Goal: Task Accomplishment & Management: Manage account settings

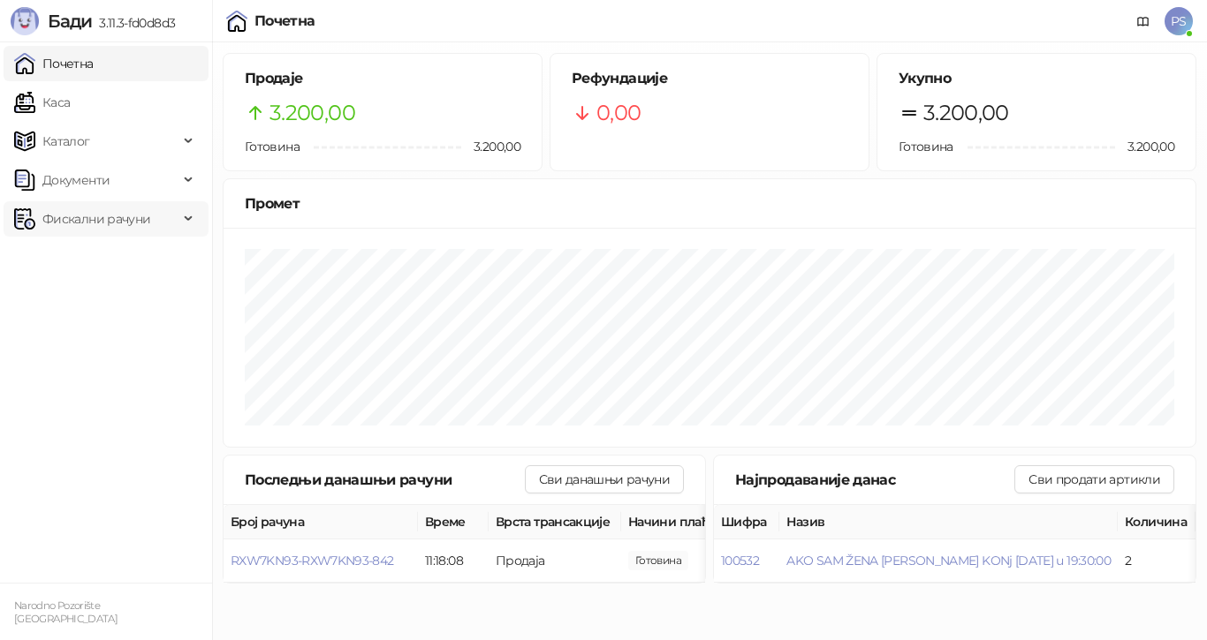
click at [105, 219] on span "Фискални рачуни" at bounding box center [96, 218] width 108 height 35
click at [115, 299] on link "По данима" at bounding box center [68, 296] width 94 height 35
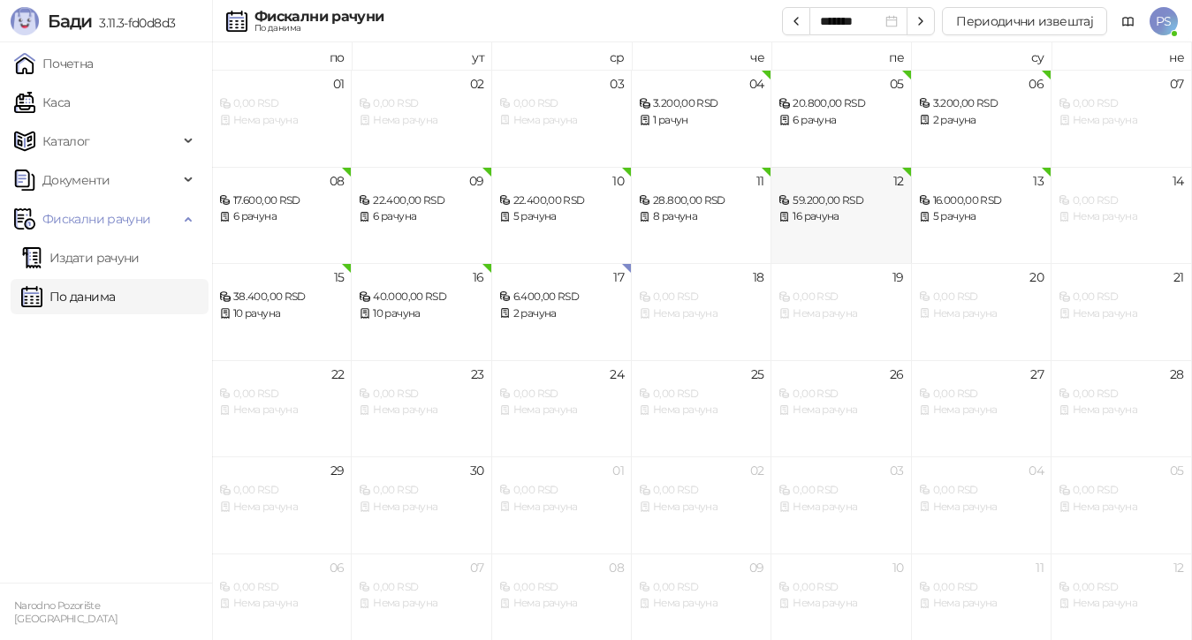
click at [850, 207] on div "59.200,00 RSD" at bounding box center [840, 201] width 125 height 17
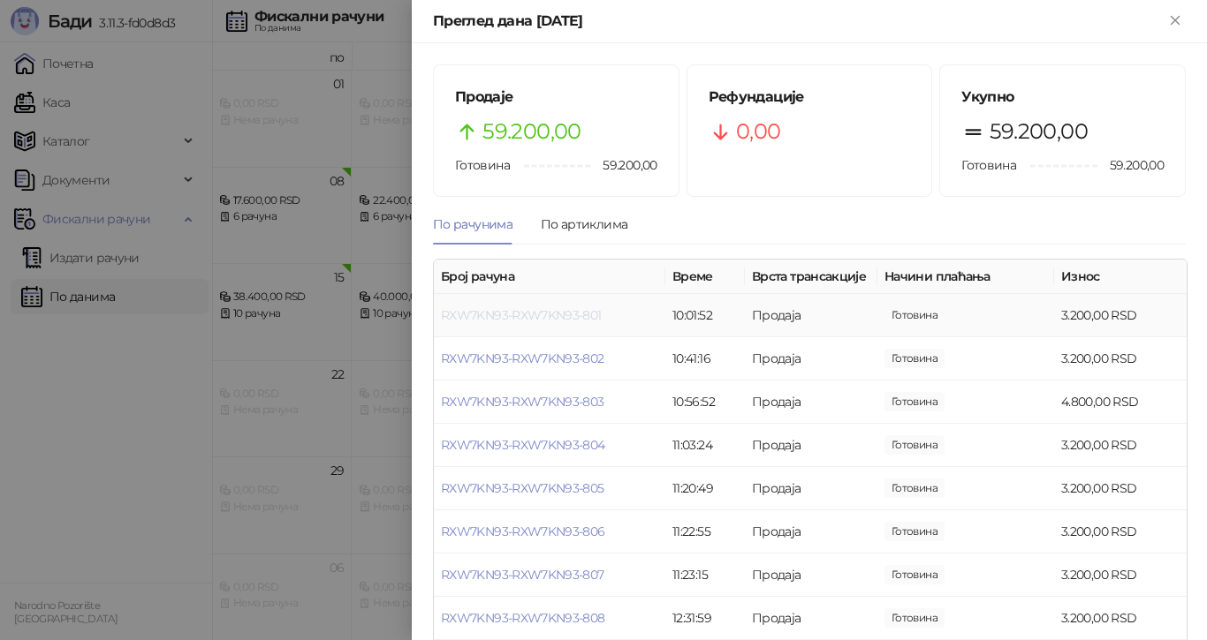
click at [578, 314] on link "RXW7KN93-RXW7KN93-801" at bounding box center [521, 315] width 161 height 16
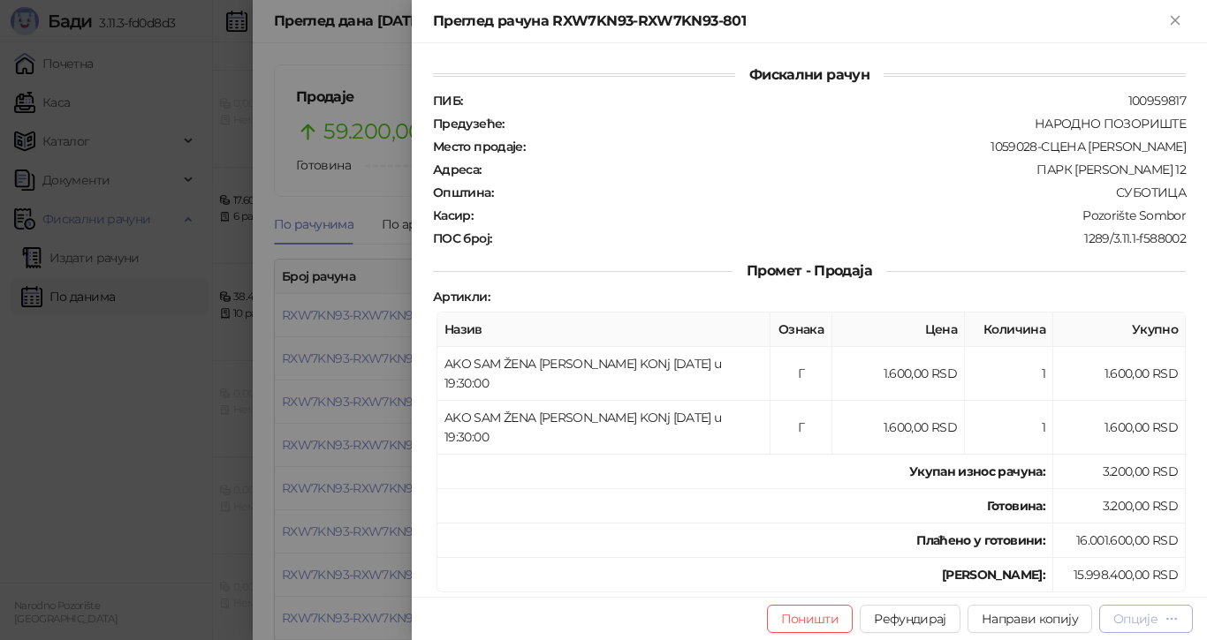
click at [1170, 620] on icon "button" at bounding box center [1171, 619] width 14 height 14
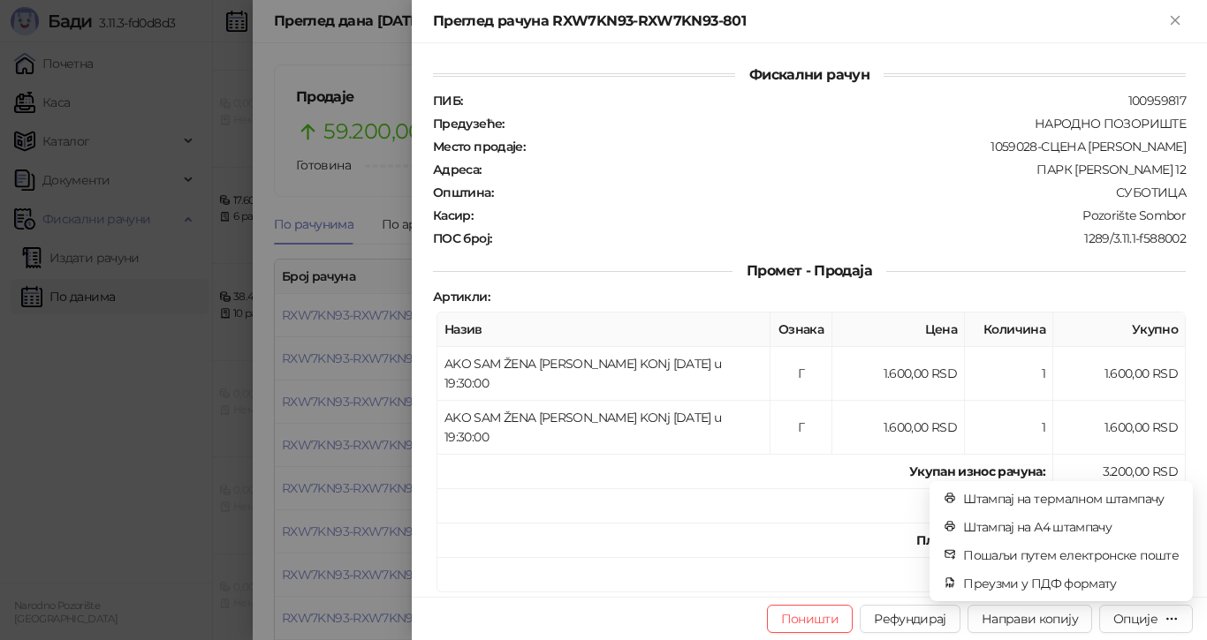
click at [192, 496] on div at bounding box center [603, 320] width 1207 height 640
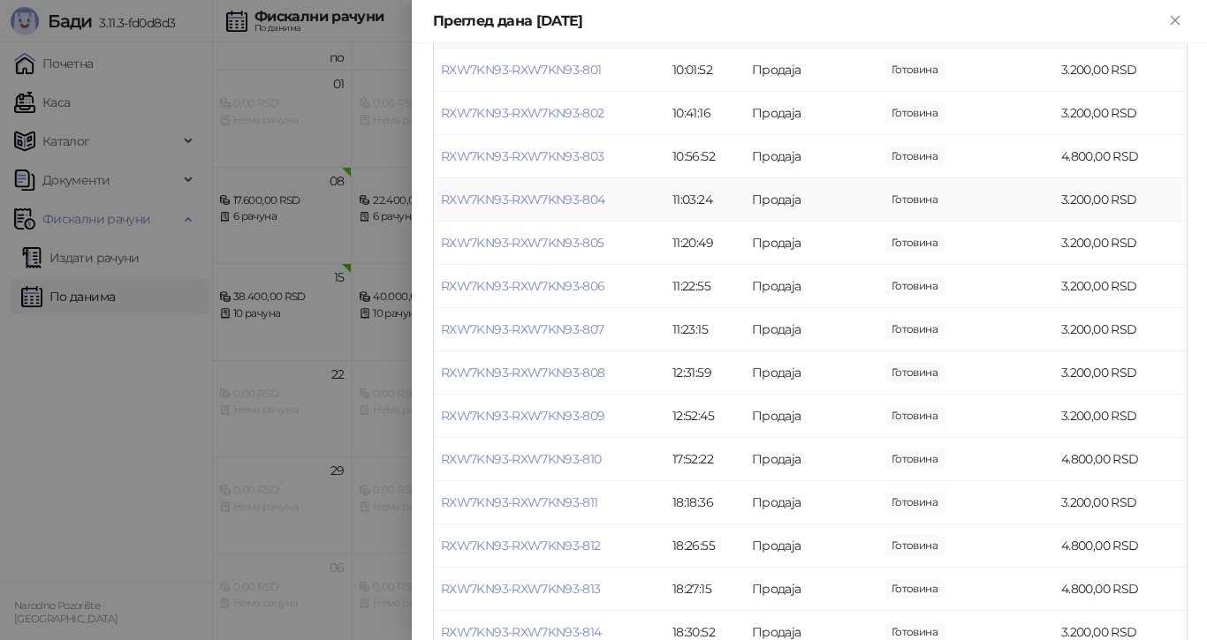
scroll to position [368, 0]
